Goal: Find specific page/section: Find specific page/section

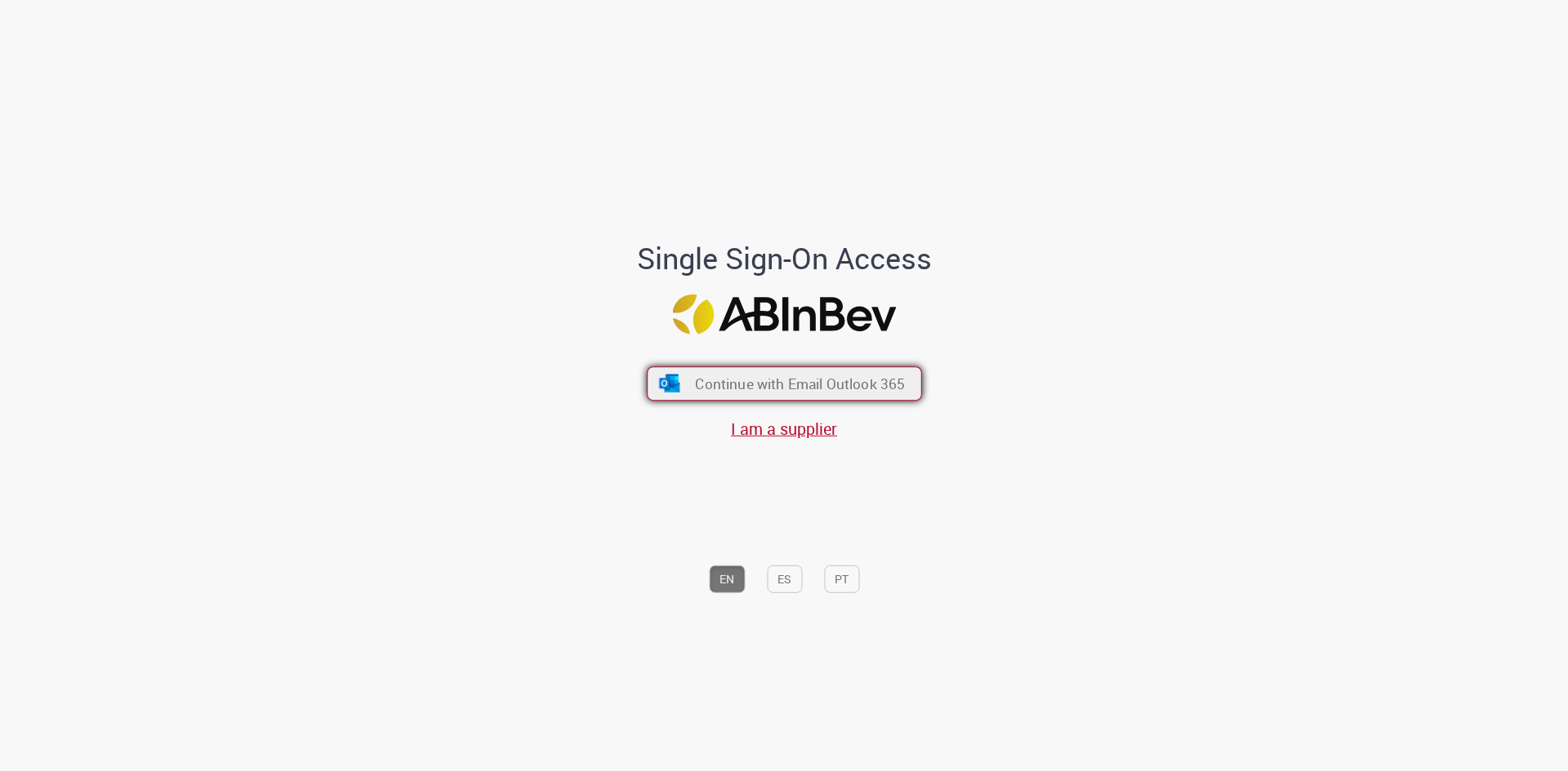
click at [805, 383] on span "Continue with Email Outlook 365" at bounding box center [800, 384] width 209 height 19
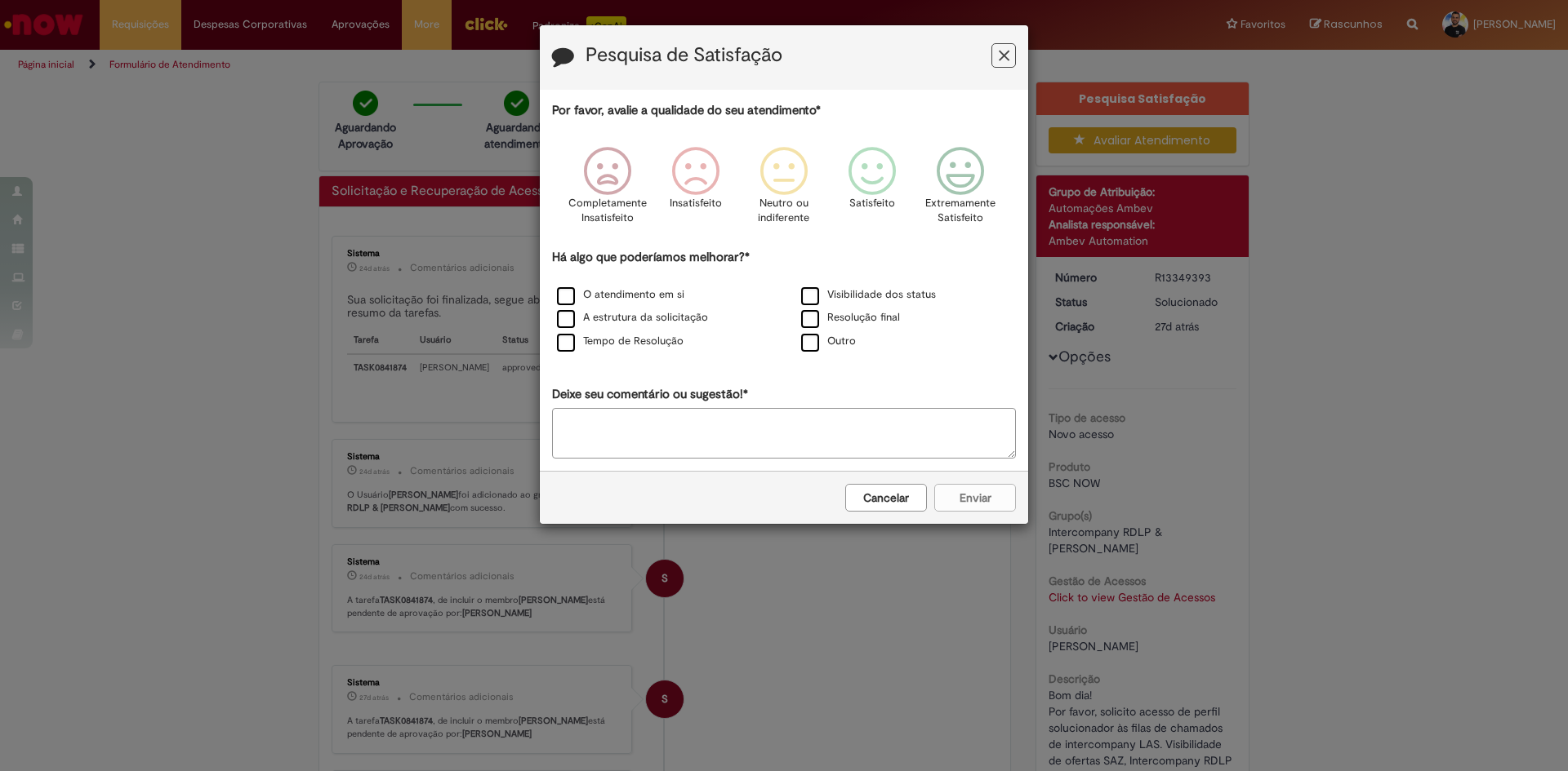
click at [1007, 64] on icon "Feedback" at bounding box center [1003, 56] width 11 height 18
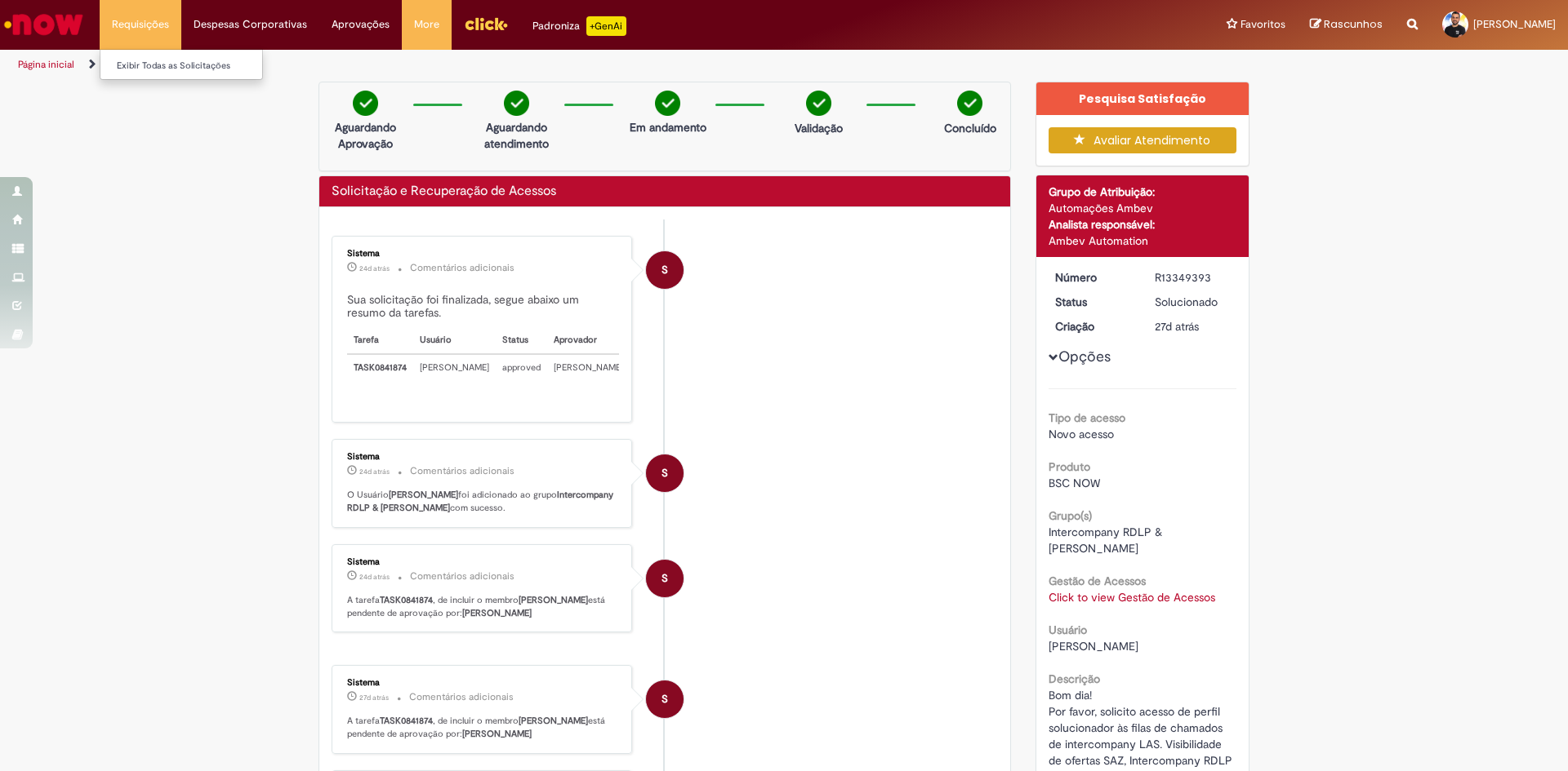
click at [159, 18] on li "Requisições Exibir Todas as Solicitações" at bounding box center [140, 24] width 81 height 49
click at [159, 32] on li "Requisições Exibir Todas as Solicitações" at bounding box center [140, 24] width 81 height 49
click at [63, 13] on img "Ir para a Homepage" at bounding box center [44, 23] width 84 height 32
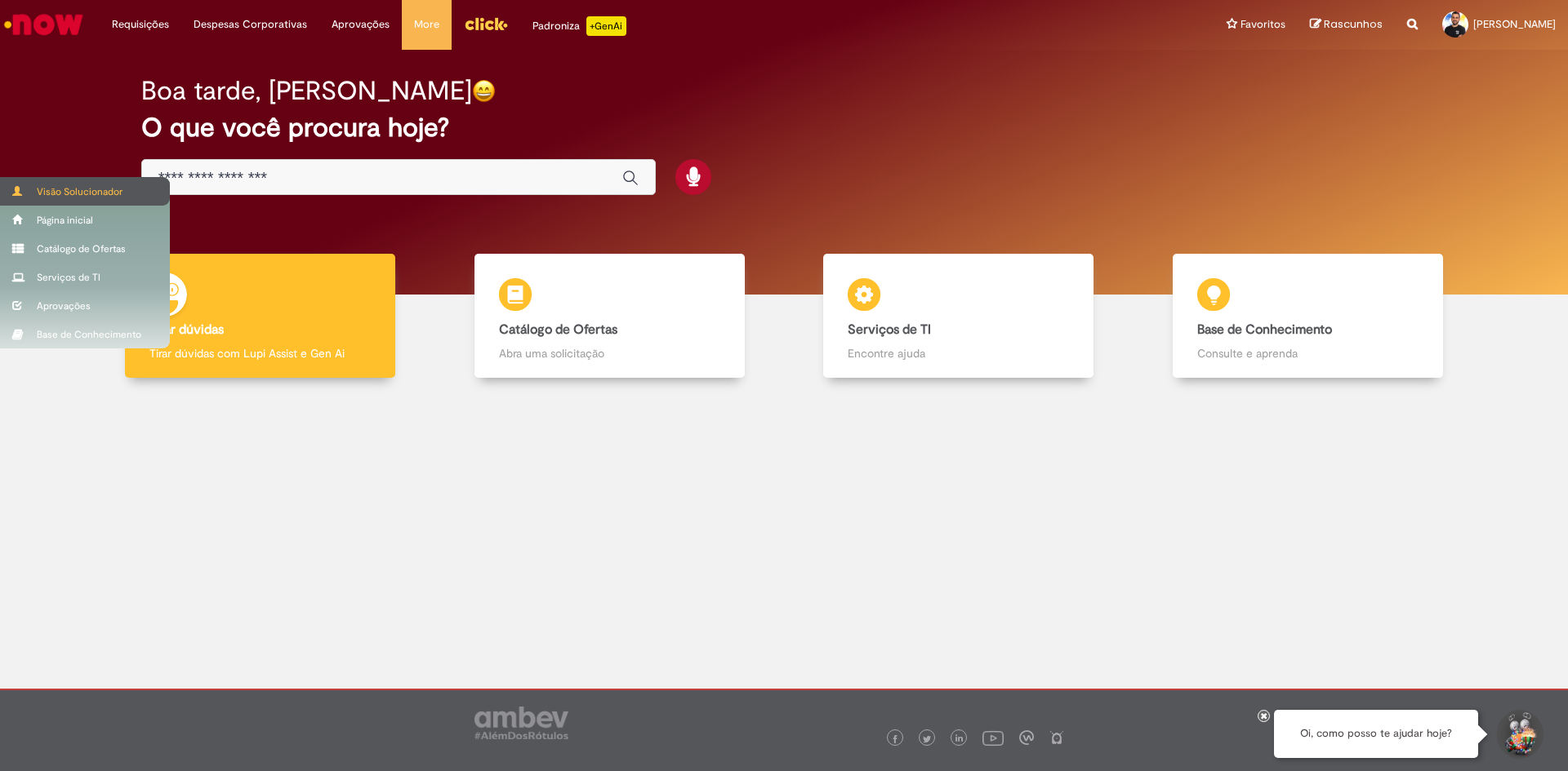
click at [130, 190] on div "Visão Solucionador" at bounding box center [85, 191] width 170 height 28
